Goal: Find specific page/section: Find specific page/section

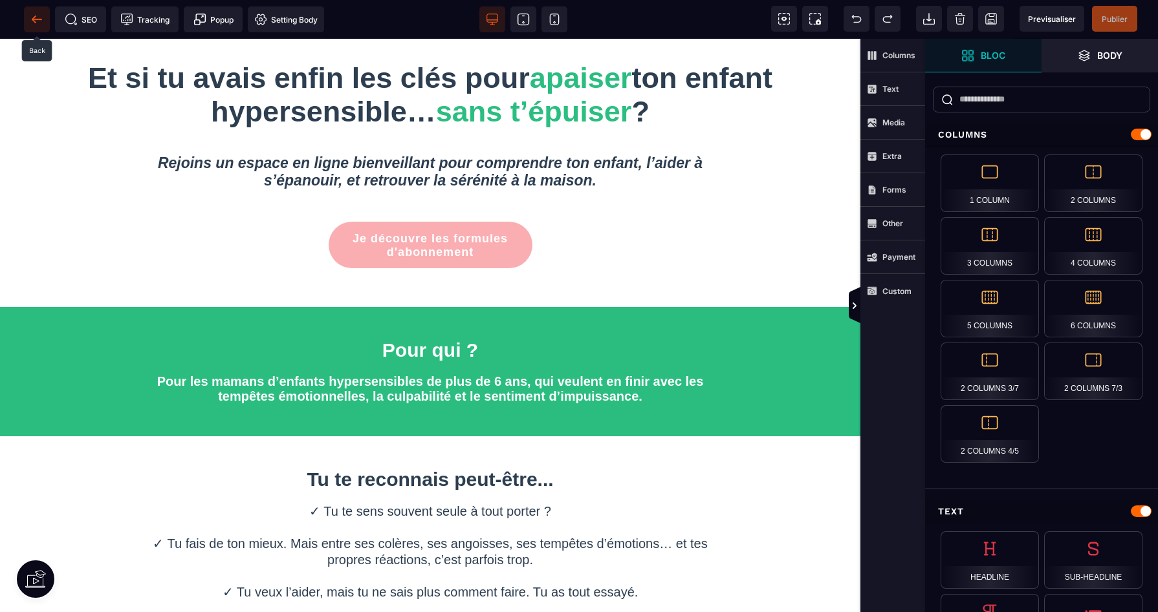
click at [41, 13] on icon at bounding box center [36, 19] width 13 height 13
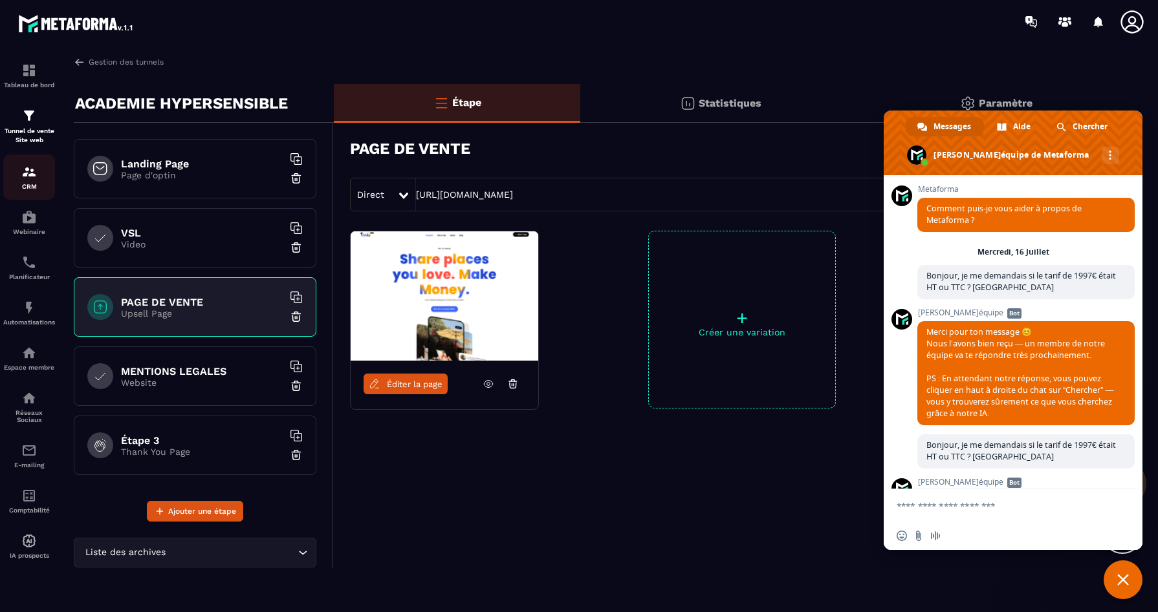
click at [32, 168] on img at bounding box center [29, 172] width 16 height 16
click at [30, 178] on img at bounding box center [29, 172] width 16 height 16
click at [21, 179] on img at bounding box center [29, 172] width 16 height 16
click at [32, 26] on img at bounding box center [76, 23] width 116 height 23
click at [1116, 592] on span "Fermer le chat" at bounding box center [1122, 580] width 39 height 39
